Goal: Information Seeking & Learning: Find specific fact

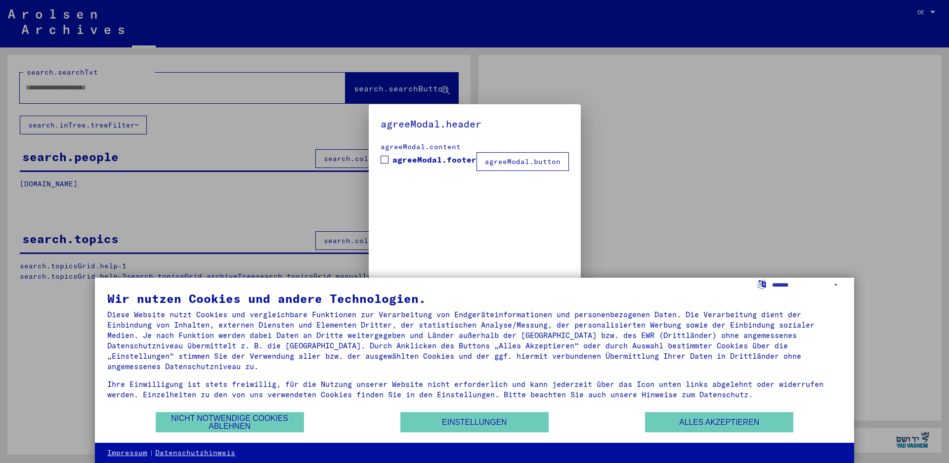
click at [374, 219] on div "agreeModal.header agreeModal.content agreeModal.footer agreeModal.button" at bounding box center [475, 231] width 212 height 255
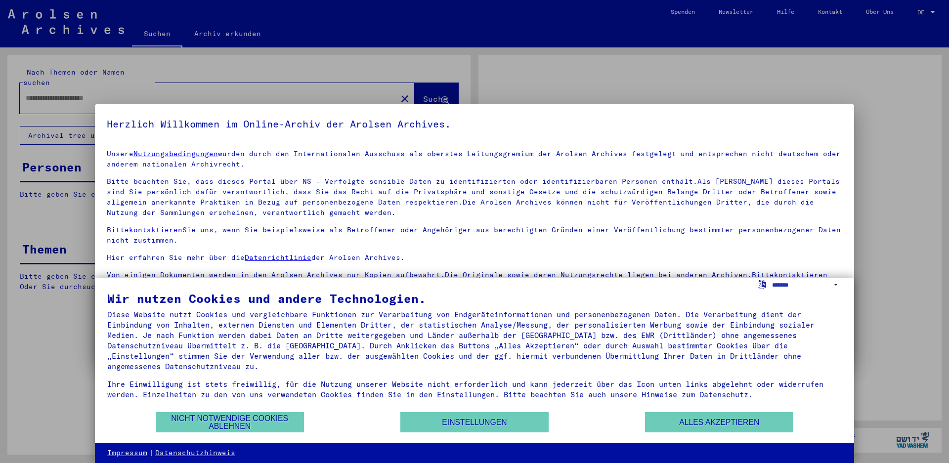
type input "********"
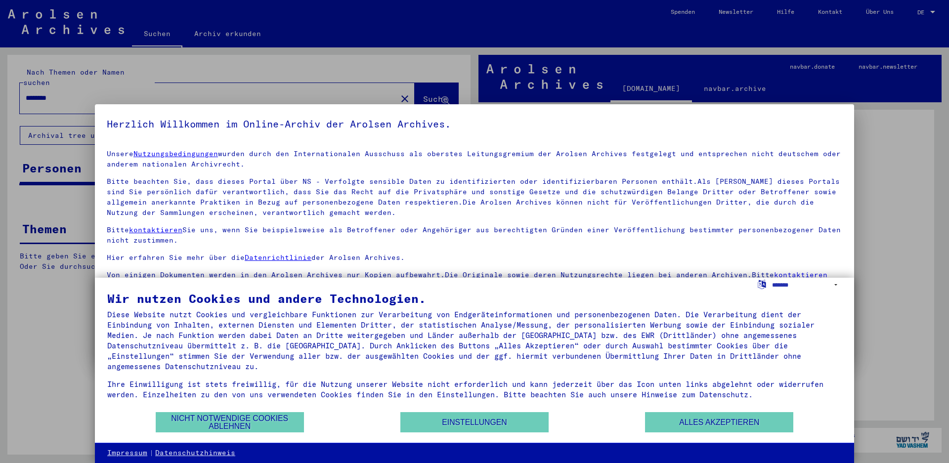
click at [313, 86] on div at bounding box center [474, 231] width 949 height 463
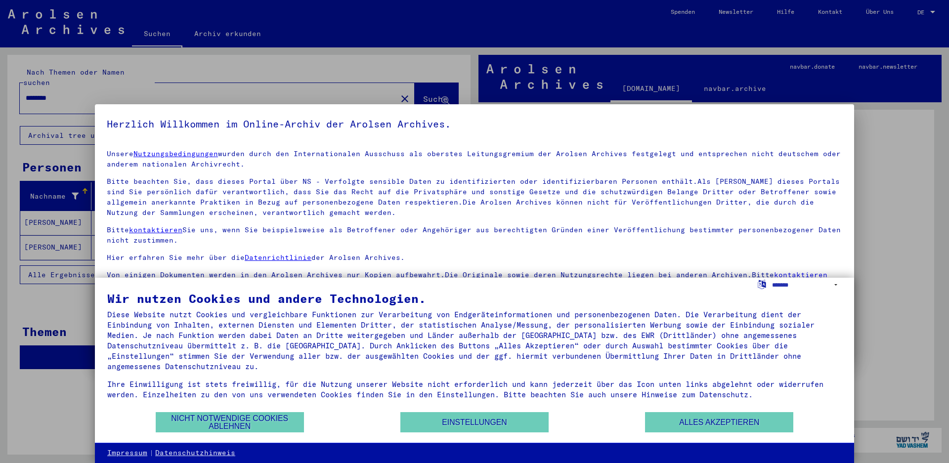
click at [11, 422] on div at bounding box center [474, 231] width 949 height 463
click at [214, 426] on button "Nicht notwendige Cookies ablehnen" at bounding box center [230, 422] width 148 height 20
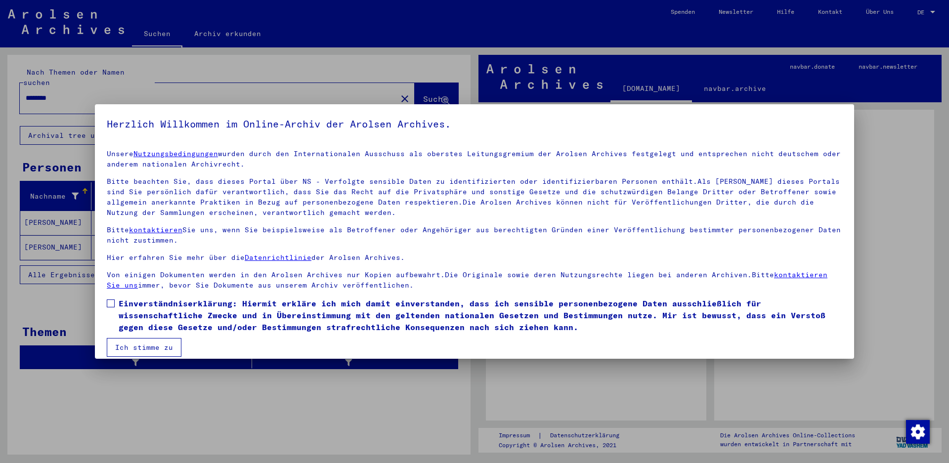
click at [134, 349] on button "Ich stimme zu" at bounding box center [144, 347] width 75 height 19
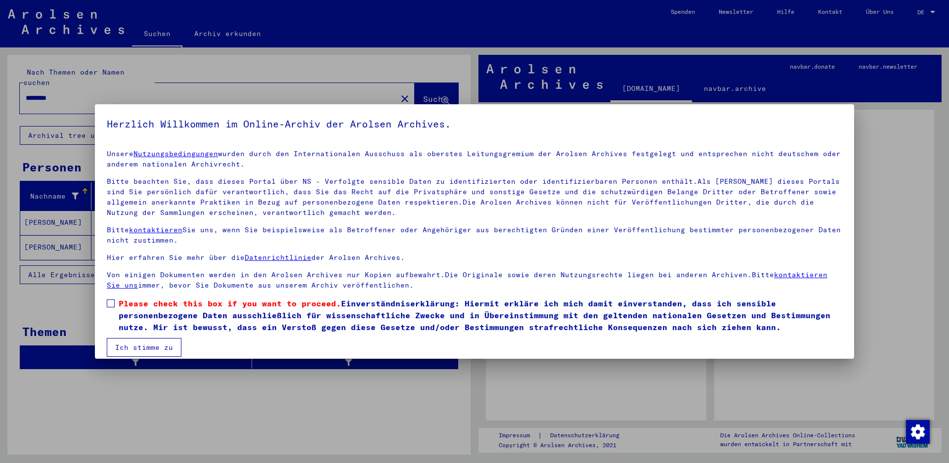
scroll to position [10, 0]
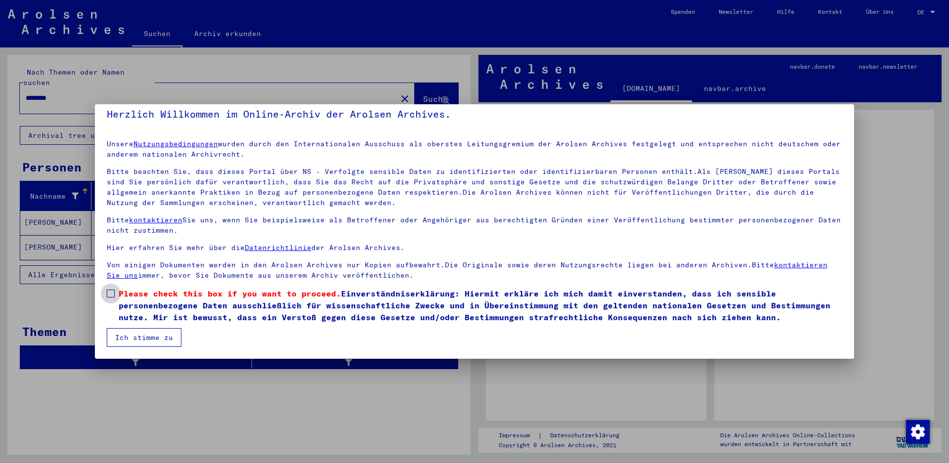
click at [114, 294] on span at bounding box center [111, 294] width 8 height 8
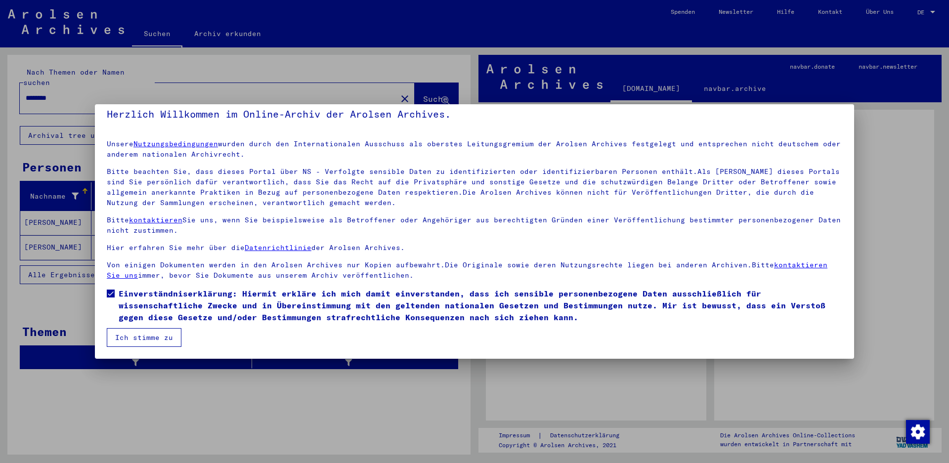
click at [143, 340] on button "Ich stimme zu" at bounding box center [144, 337] width 75 height 19
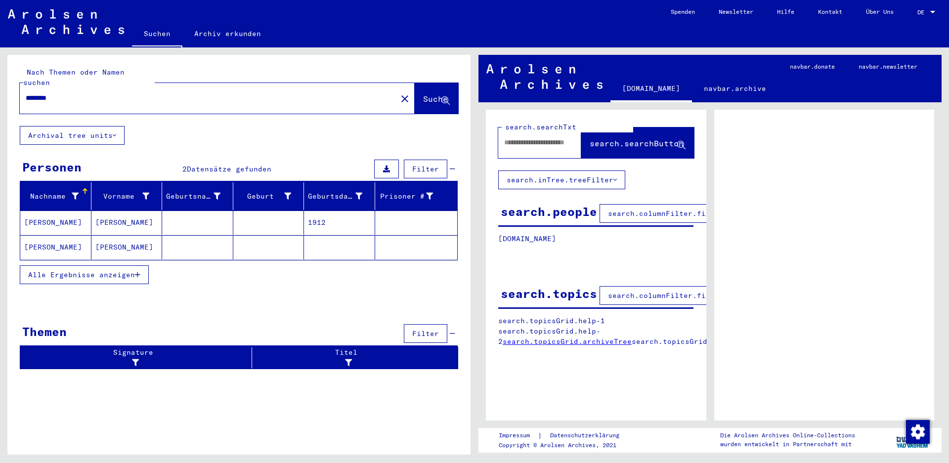
click at [257, 282] on div "Nachname Vorname Geburtsname Geburt‏ Geburtsdatum Prisoner # Ермолаев Николай 1…" at bounding box center [238, 239] width 463 height 115
click at [50, 212] on mat-cell "[PERSON_NAME]" at bounding box center [55, 223] width 71 height 24
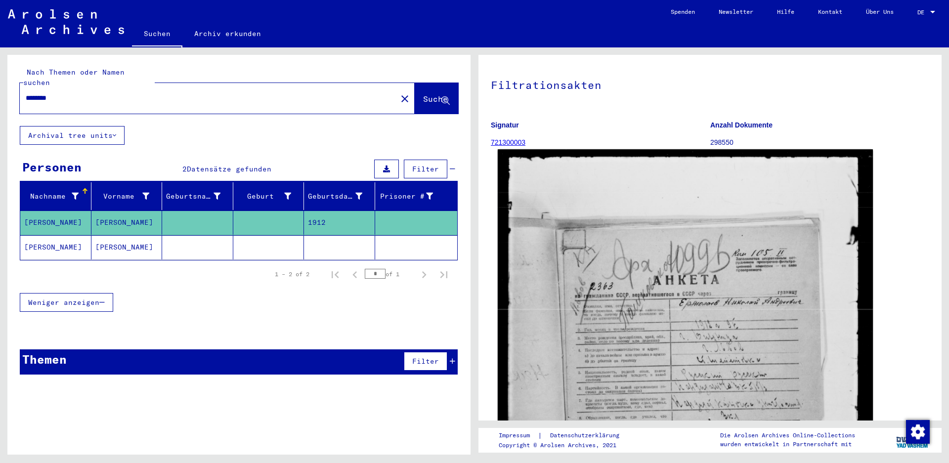
scroll to position [99, 0]
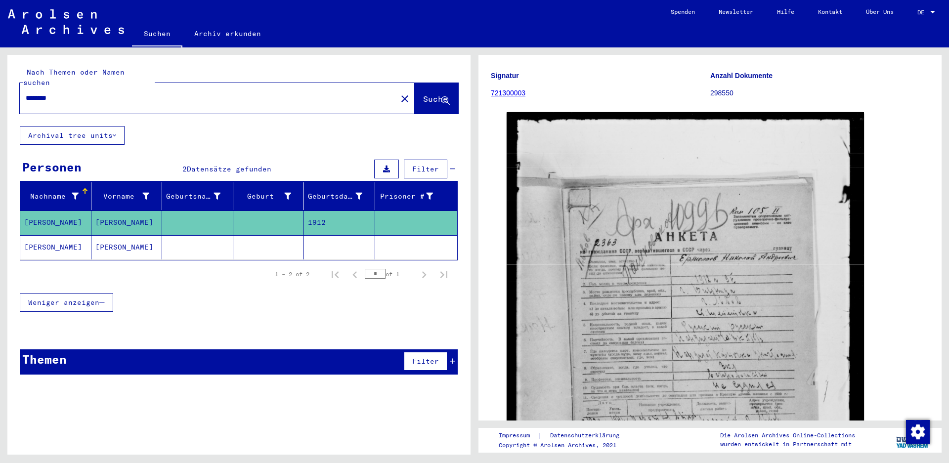
click at [106, 235] on mat-cell "[PERSON_NAME]" at bounding box center [126, 247] width 71 height 24
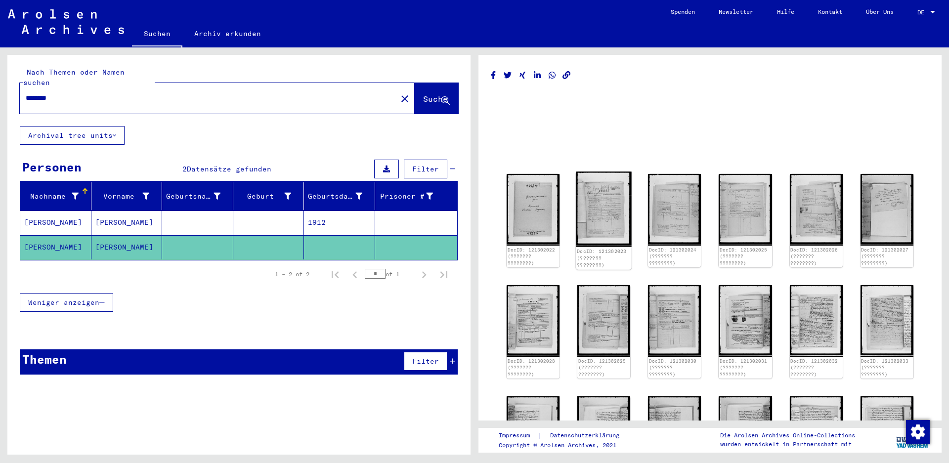
click at [597, 221] on img at bounding box center [604, 209] width 56 height 75
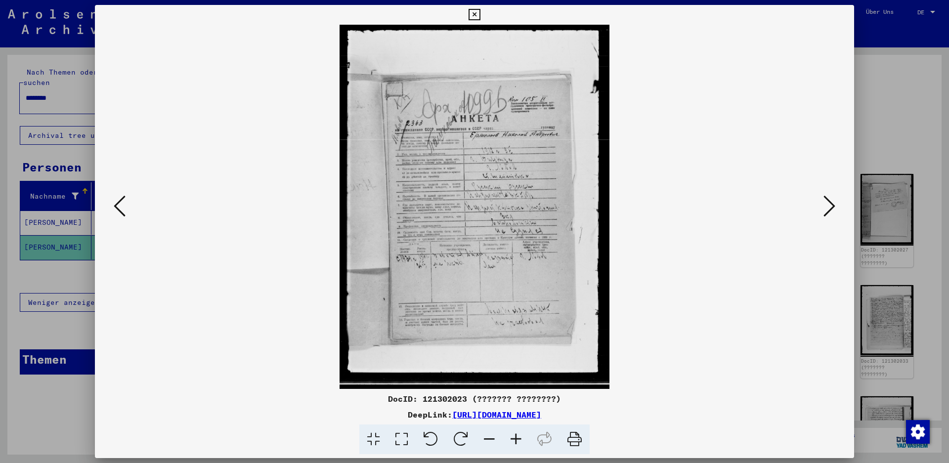
click at [480, 10] on icon at bounding box center [474, 15] width 11 height 12
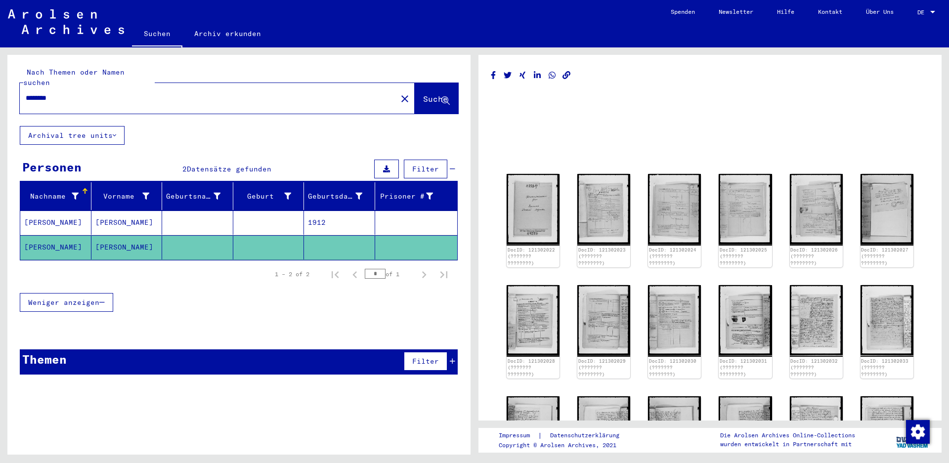
scroll to position [49, 0]
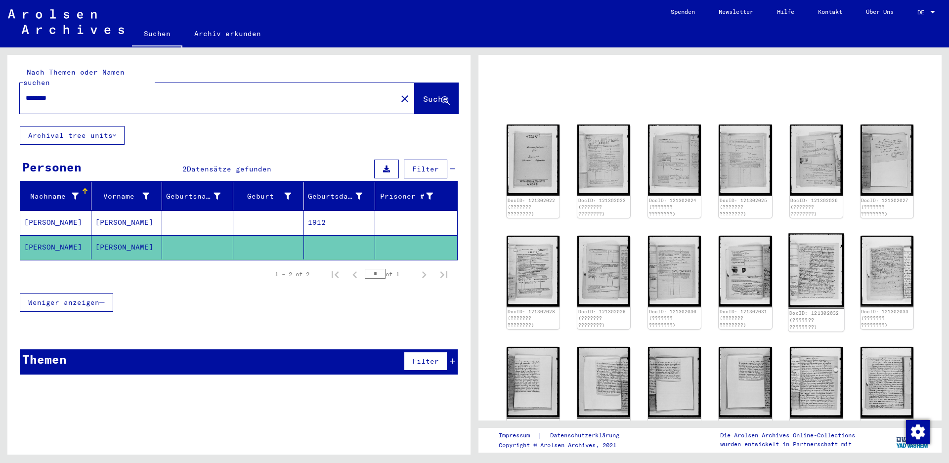
click at [806, 265] on img at bounding box center [816, 270] width 56 height 75
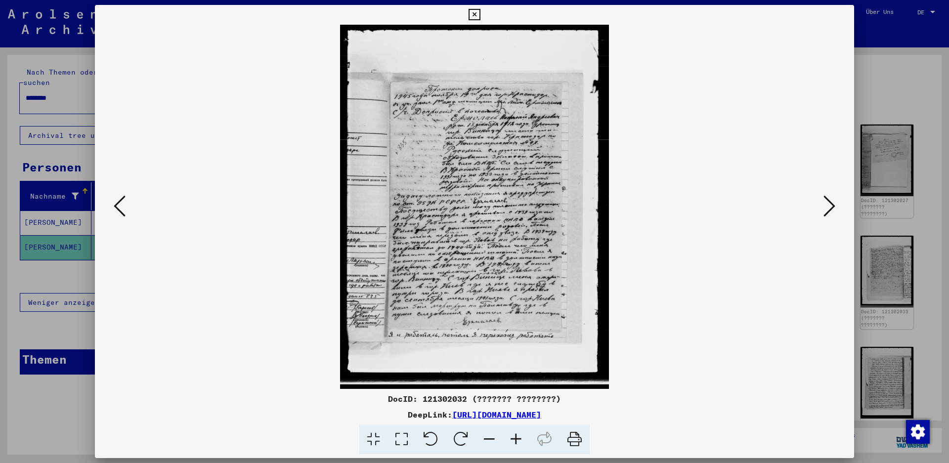
click at [480, 18] on icon at bounding box center [474, 15] width 11 height 12
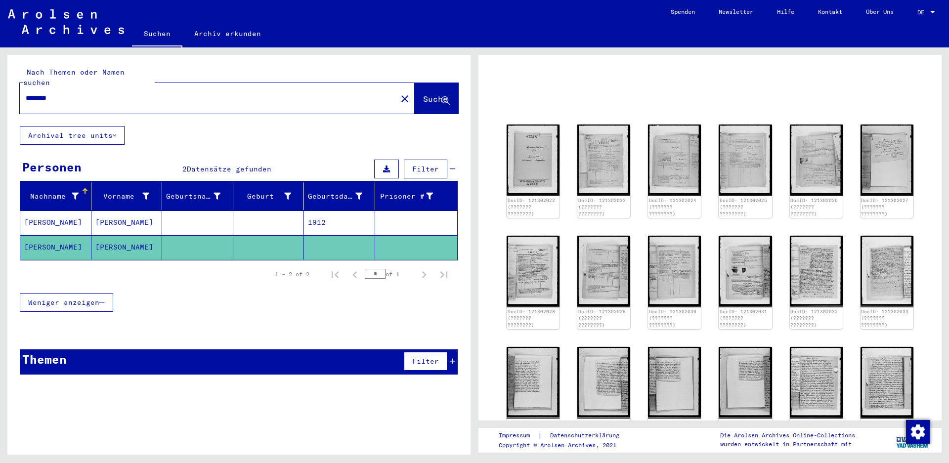
click at [115, 211] on mat-cell "[PERSON_NAME]" at bounding box center [126, 223] width 71 height 24
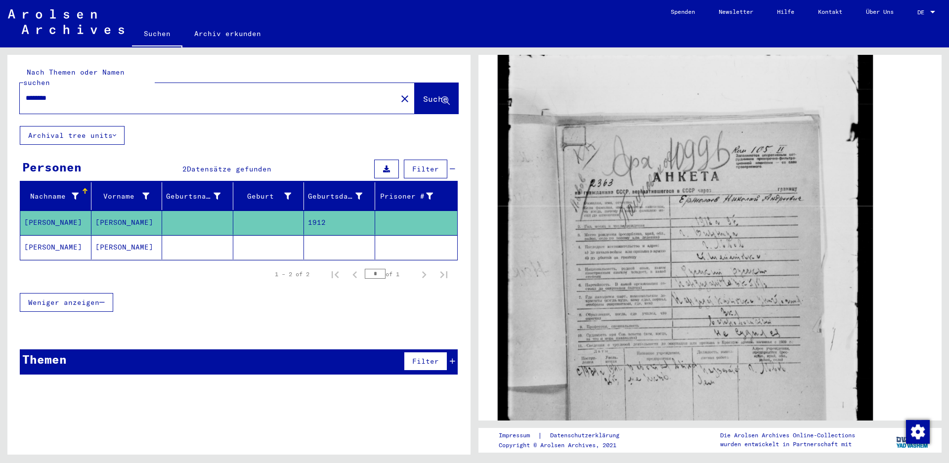
scroll to position [103, 0]
